Goal: Task Accomplishment & Management: Manage account settings

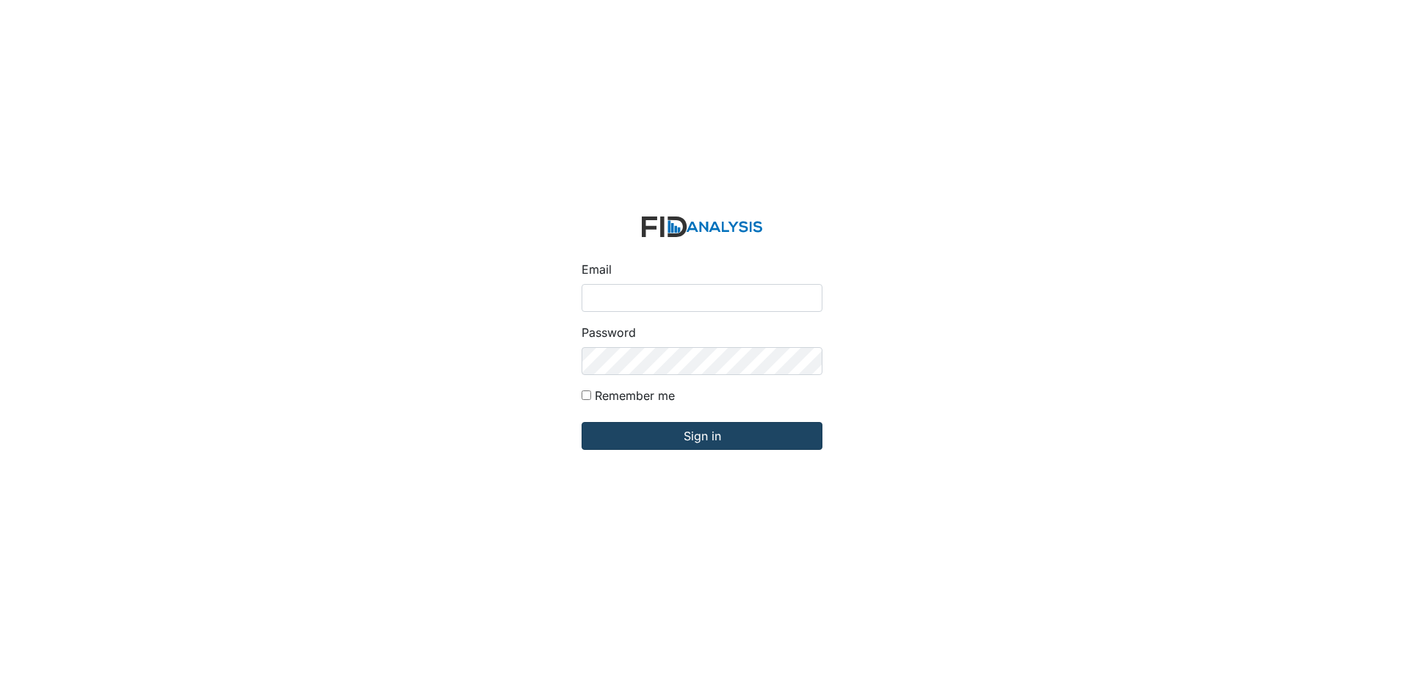
type input "[PERSON_NAME][EMAIL_ADDRESS][DOMAIN_NAME]"
click at [698, 435] on input "Sign in" at bounding box center [701, 436] width 241 height 28
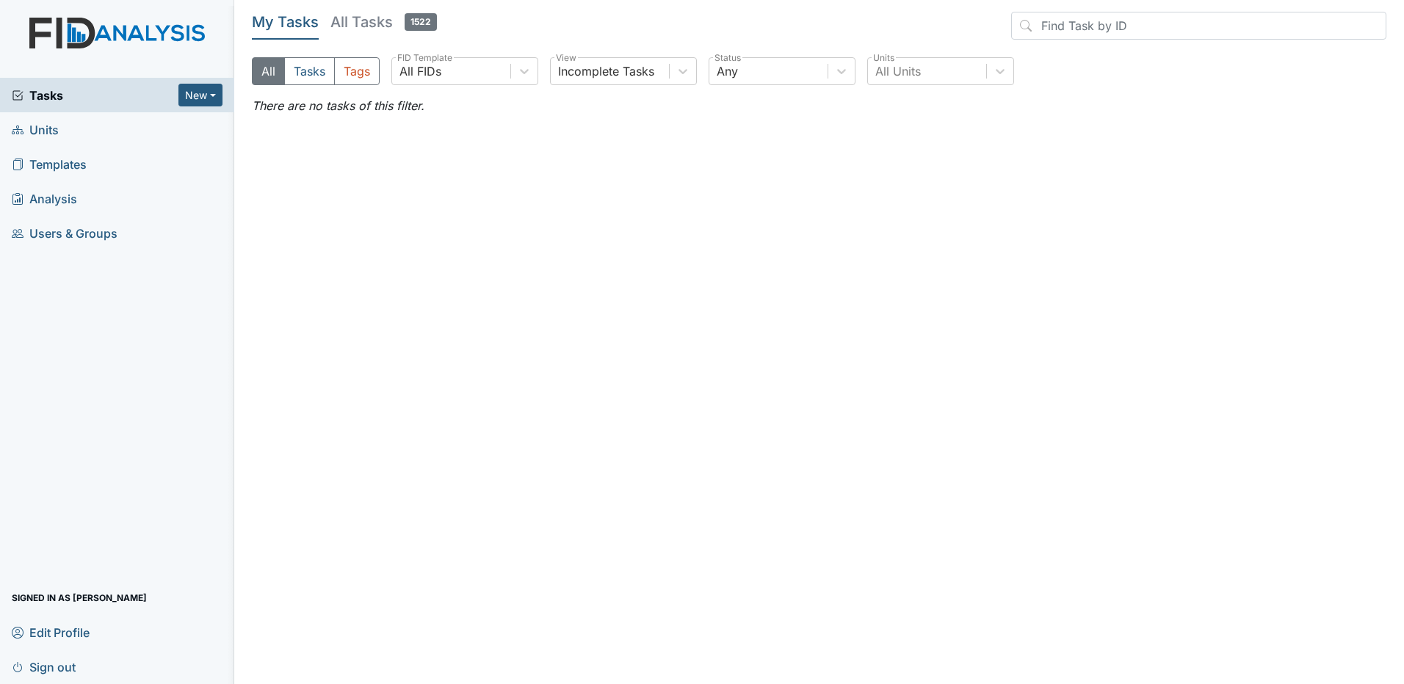
click at [358, 23] on h5 "All Tasks 1522" at bounding box center [383, 22] width 106 height 21
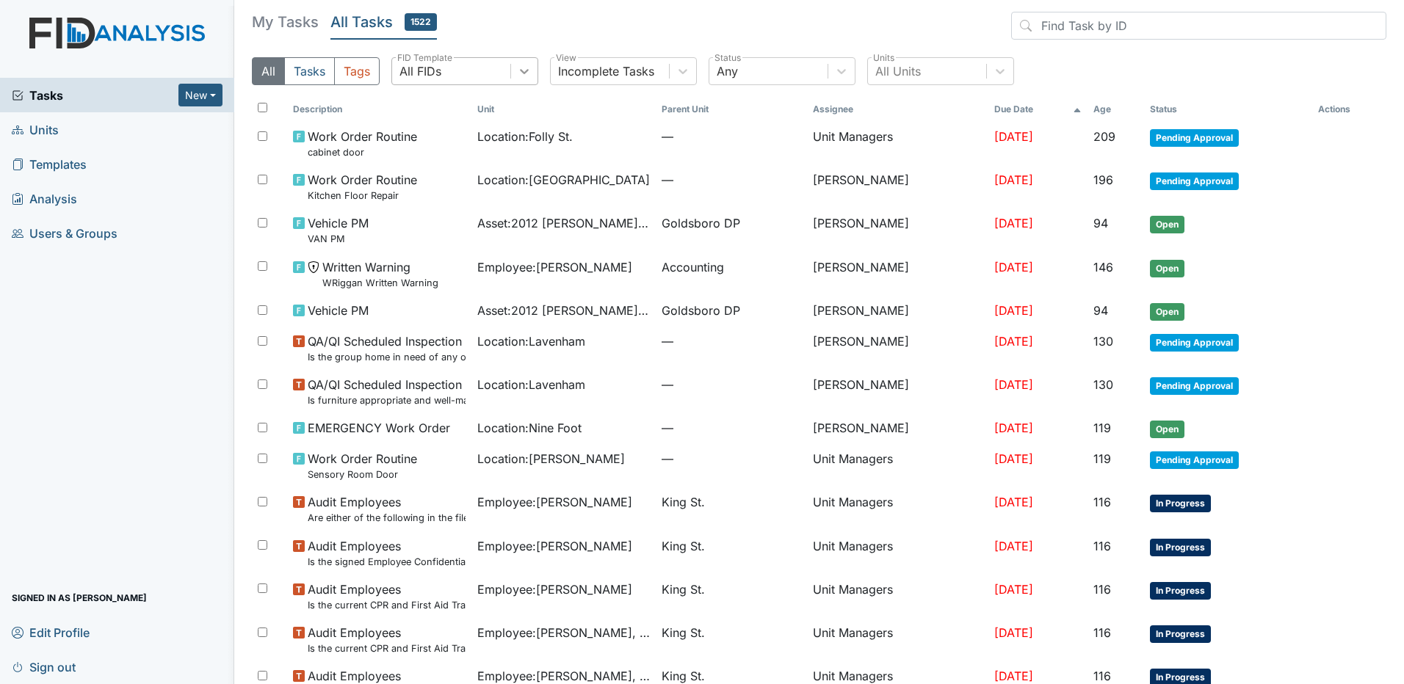
click at [528, 69] on icon at bounding box center [524, 71] width 15 height 15
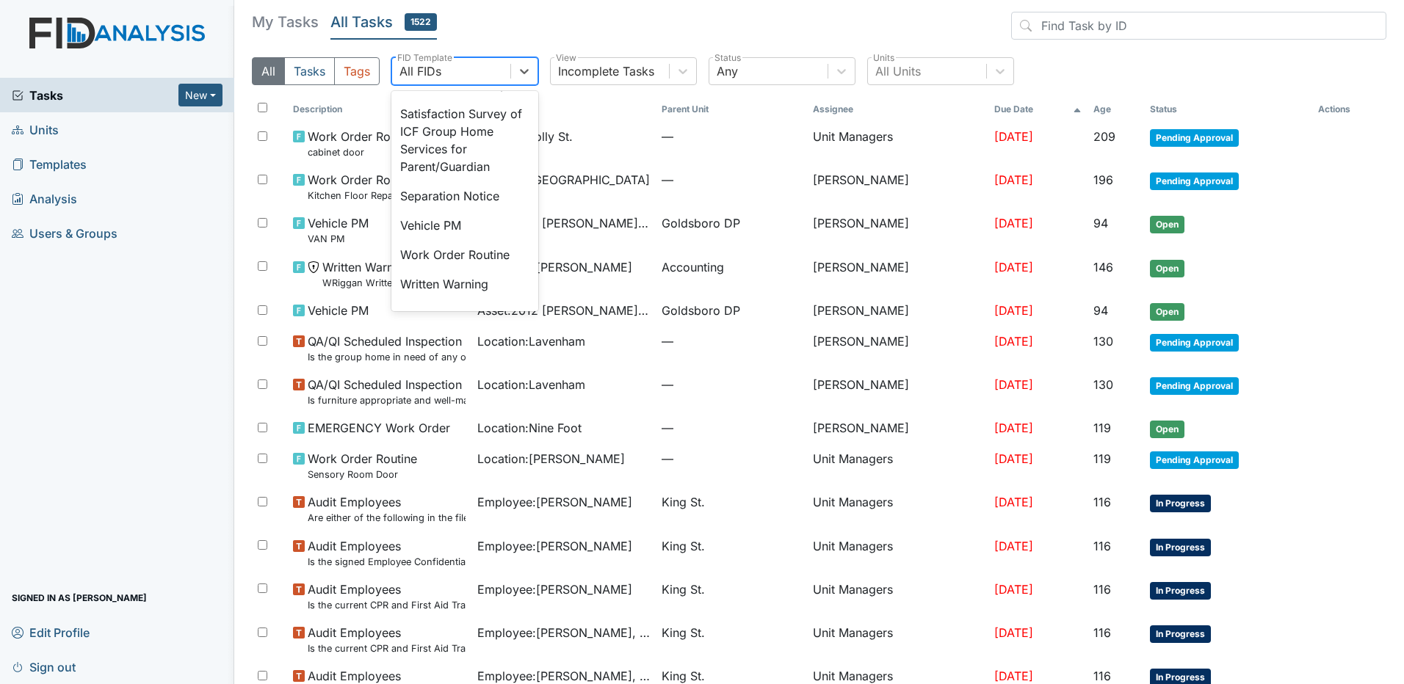
scroll to position [587, 0]
click at [426, 209] on div "Separation Notice" at bounding box center [464, 194] width 147 height 29
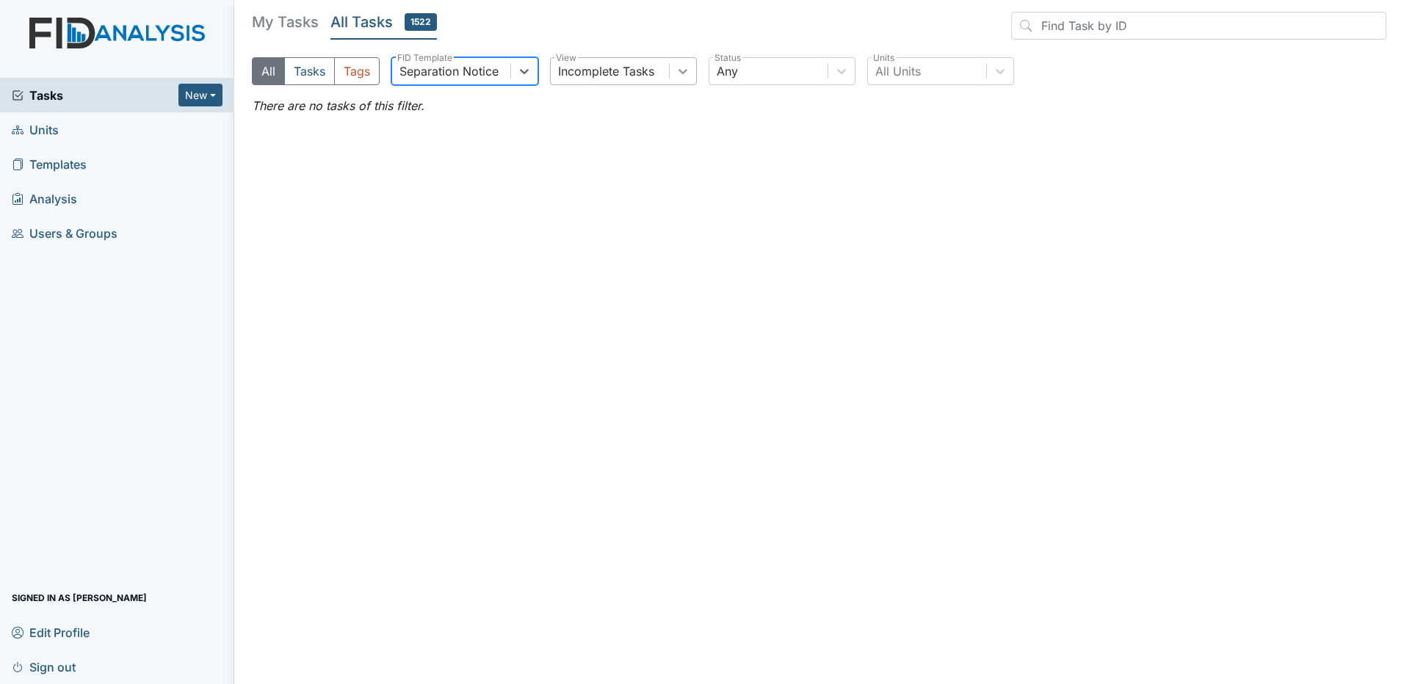
click at [682, 64] on icon at bounding box center [682, 71] width 15 height 15
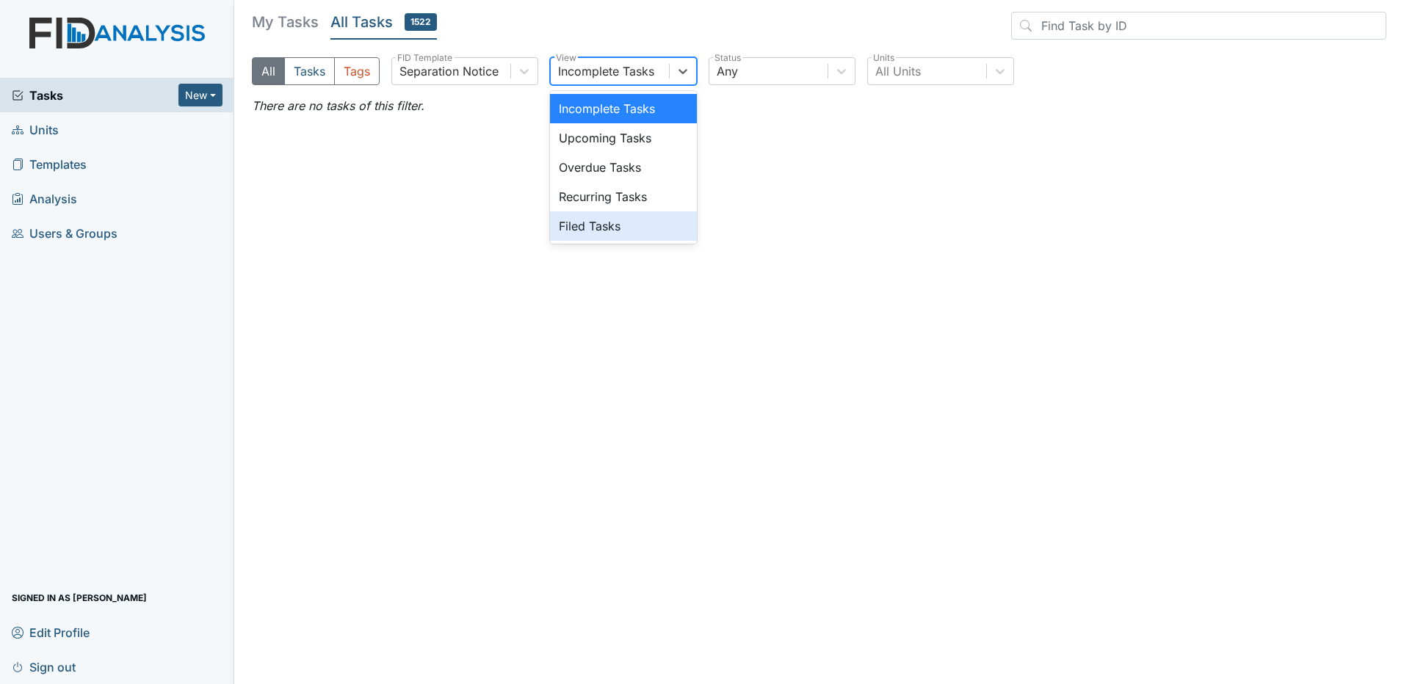
click at [617, 233] on div "Filed Tasks" at bounding box center [623, 225] width 147 height 29
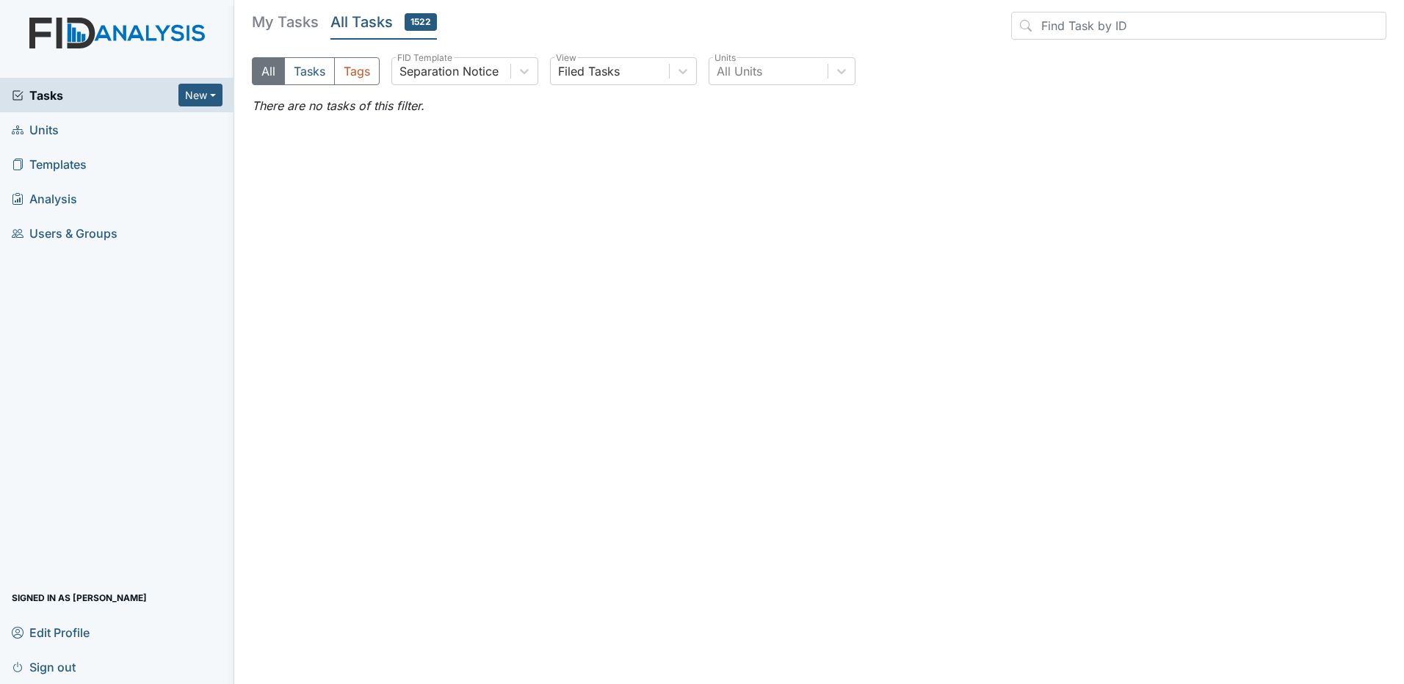
click at [65, 673] on span "Sign out" at bounding box center [44, 667] width 64 height 23
